Goal: Task Accomplishment & Management: Complete application form

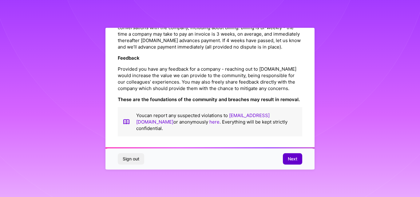
click at [299, 159] on button "Next" at bounding box center [292, 158] width 19 height 11
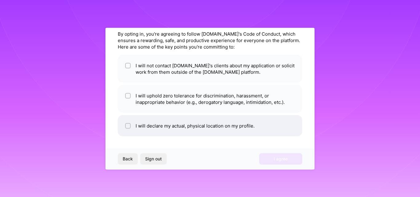
click at [143, 126] on li "I will declare my actual, physical location on my profile." at bounding box center [210, 125] width 184 height 21
checkbox input "true"
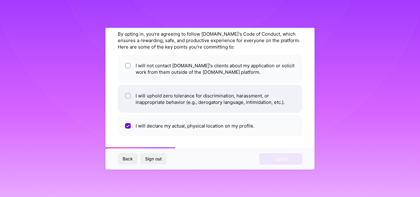
click at [128, 96] on input "checkbox" at bounding box center [128, 96] width 4 height 4
checkbox input "true"
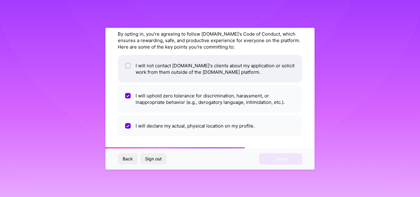
click at [127, 64] on input "checkbox" at bounding box center [128, 66] width 4 height 4
checkbox input "true"
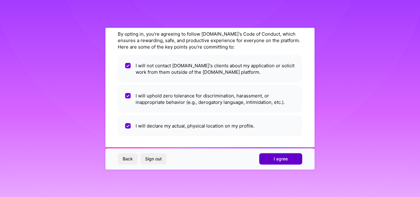
click at [283, 160] on span "I agree" at bounding box center [281, 159] width 14 height 6
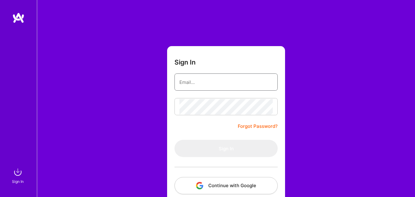
paste input "[EMAIL_ADDRESS][DOMAIN_NAME]"
type input "[EMAIL_ADDRESS][DOMAIN_NAME]"
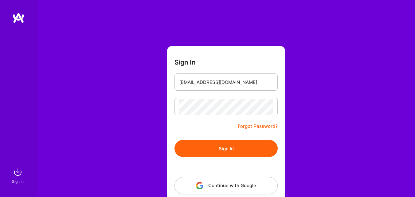
click at [228, 148] on button "Sign In" at bounding box center [226, 148] width 103 height 17
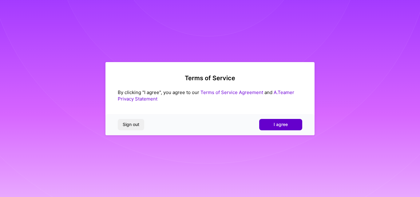
click at [284, 128] on button "I agree" at bounding box center [280, 124] width 43 height 11
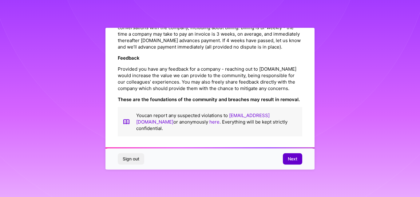
click at [292, 154] on button "Next" at bounding box center [292, 158] width 19 height 11
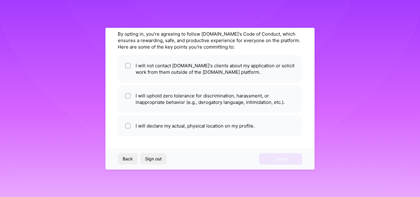
scroll to position [24, 0]
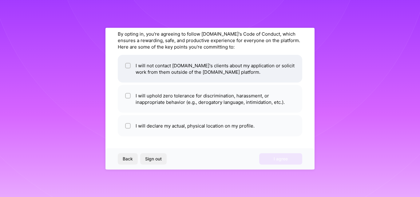
click at [129, 65] on input "checkbox" at bounding box center [128, 66] width 4 height 4
checkbox input "true"
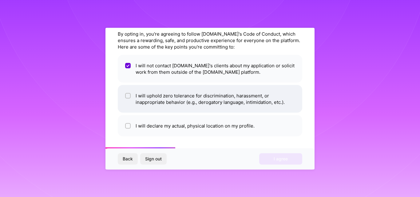
click at [127, 94] on input "checkbox" at bounding box center [128, 96] width 4 height 4
checkbox input "true"
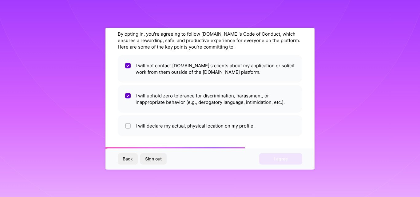
drag, startPoint x: 129, startPoint y: 127, endPoint x: 228, endPoint y: 150, distance: 101.9
click at [129, 127] on input "checkbox" at bounding box center [128, 126] width 4 height 4
checkbox input "true"
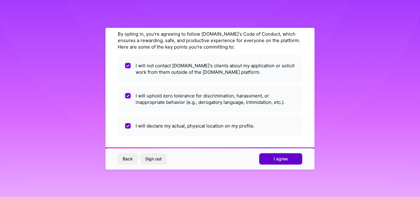
click at [275, 161] on span "I agree" at bounding box center [281, 159] width 14 height 6
